Goal: Transaction & Acquisition: Purchase product/service

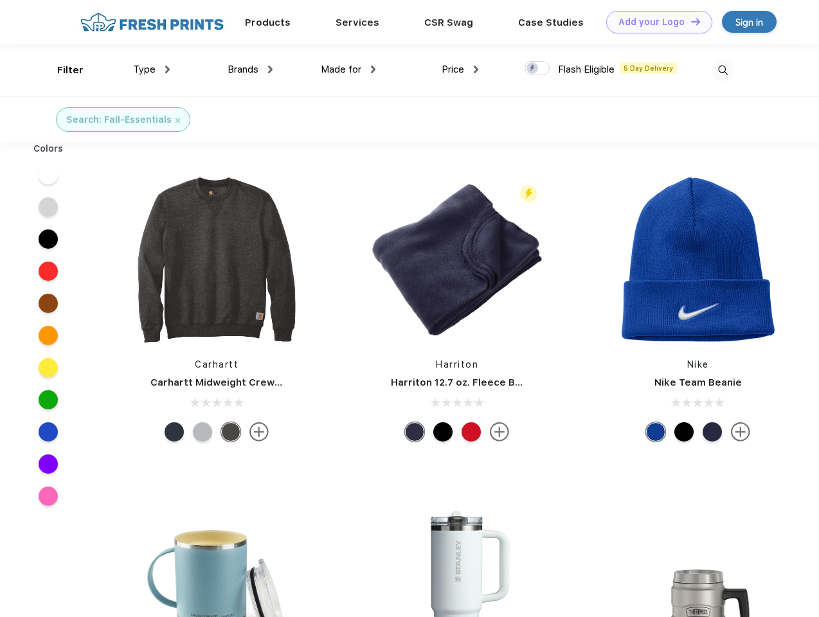
scroll to position [1, 0]
click at [655, 22] on link "Add your Logo Design Tool" at bounding box center [659, 22] width 106 height 23
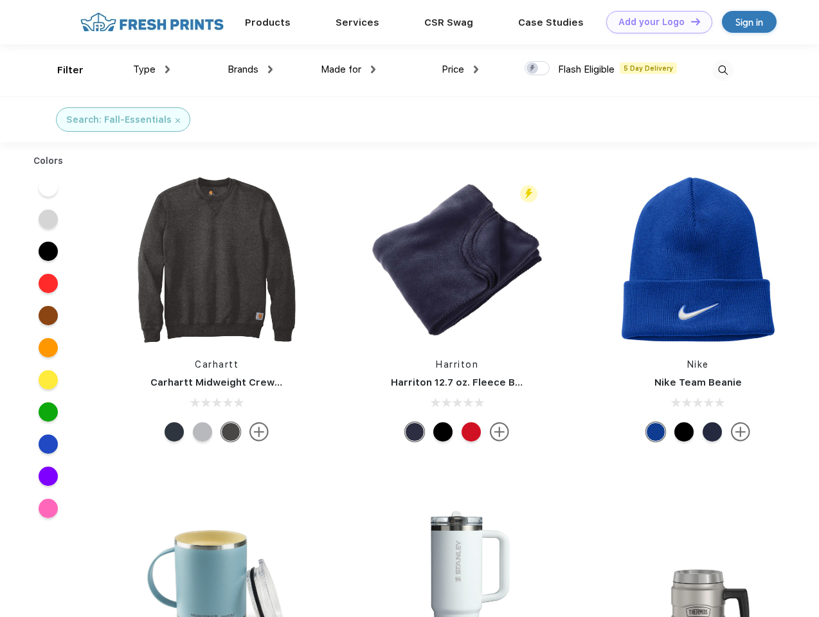
click at [0, 0] on div "Design Tool" at bounding box center [0, 0] width 0 height 0
click at [690, 21] on link "Add your Logo Design Tool" at bounding box center [659, 22] width 106 height 23
click at [62, 70] on div "Filter" at bounding box center [70, 70] width 26 height 15
click at [152, 69] on span "Type" at bounding box center [144, 70] width 23 height 12
click at [250, 69] on span "Brands" at bounding box center [243, 70] width 31 height 12
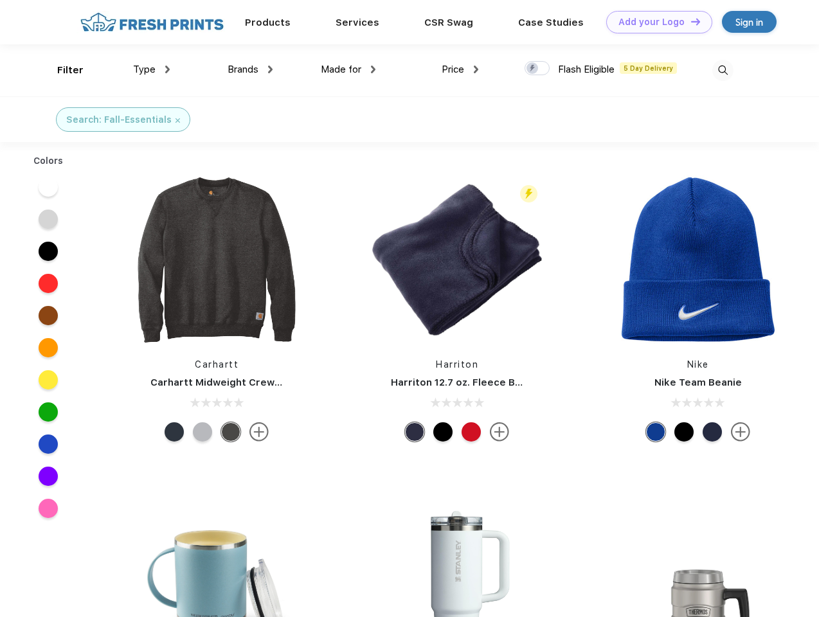
click at [349, 69] on span "Made for" at bounding box center [341, 70] width 41 height 12
click at [460, 69] on span "Price" at bounding box center [453, 70] width 23 height 12
click at [538, 69] on div at bounding box center [537, 68] width 25 height 14
click at [533, 69] on input "checkbox" at bounding box center [529, 64] width 8 height 8
click at [723, 70] on img at bounding box center [723, 70] width 21 height 21
